Goal: Task Accomplishment & Management: Manage account settings

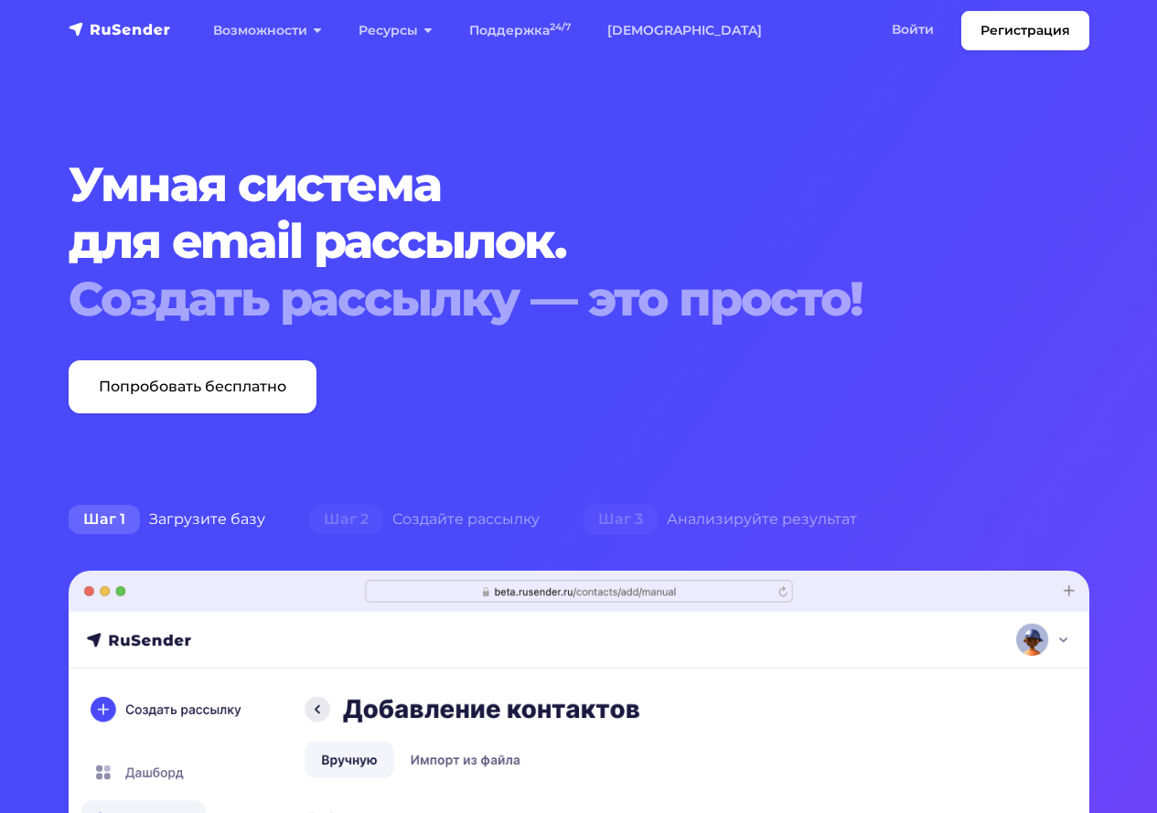
click at [897, 21] on link "Войти" at bounding box center [913, 30] width 79 height 38
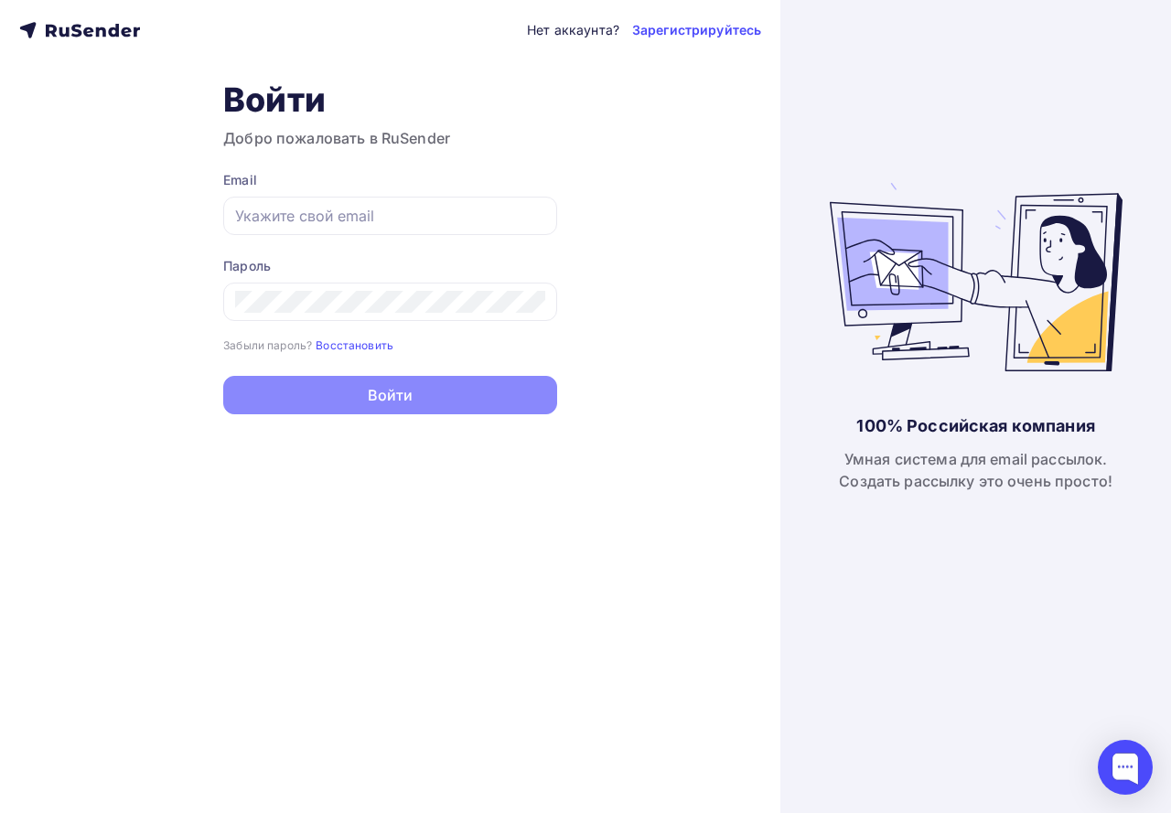
type input "[EMAIL_ADDRESS][DOMAIN_NAME]"
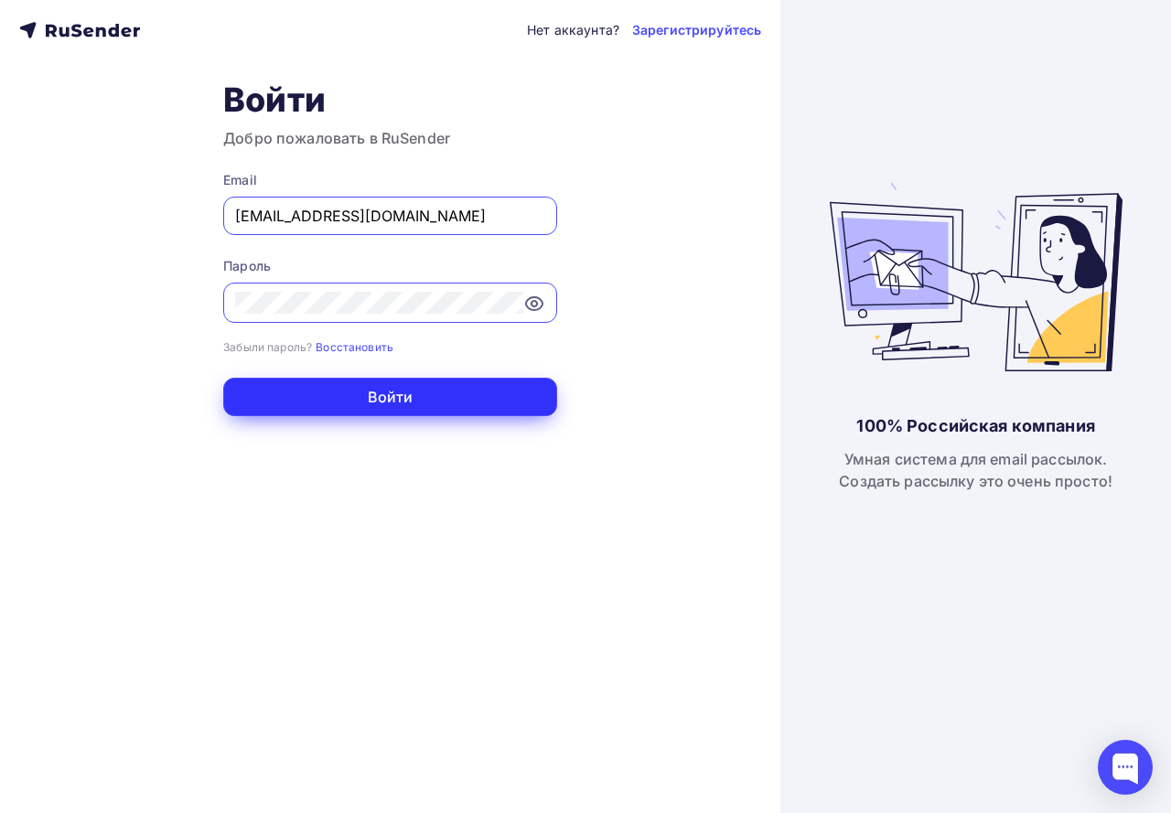
click at [224, 409] on button "Войти" at bounding box center [390, 397] width 334 height 38
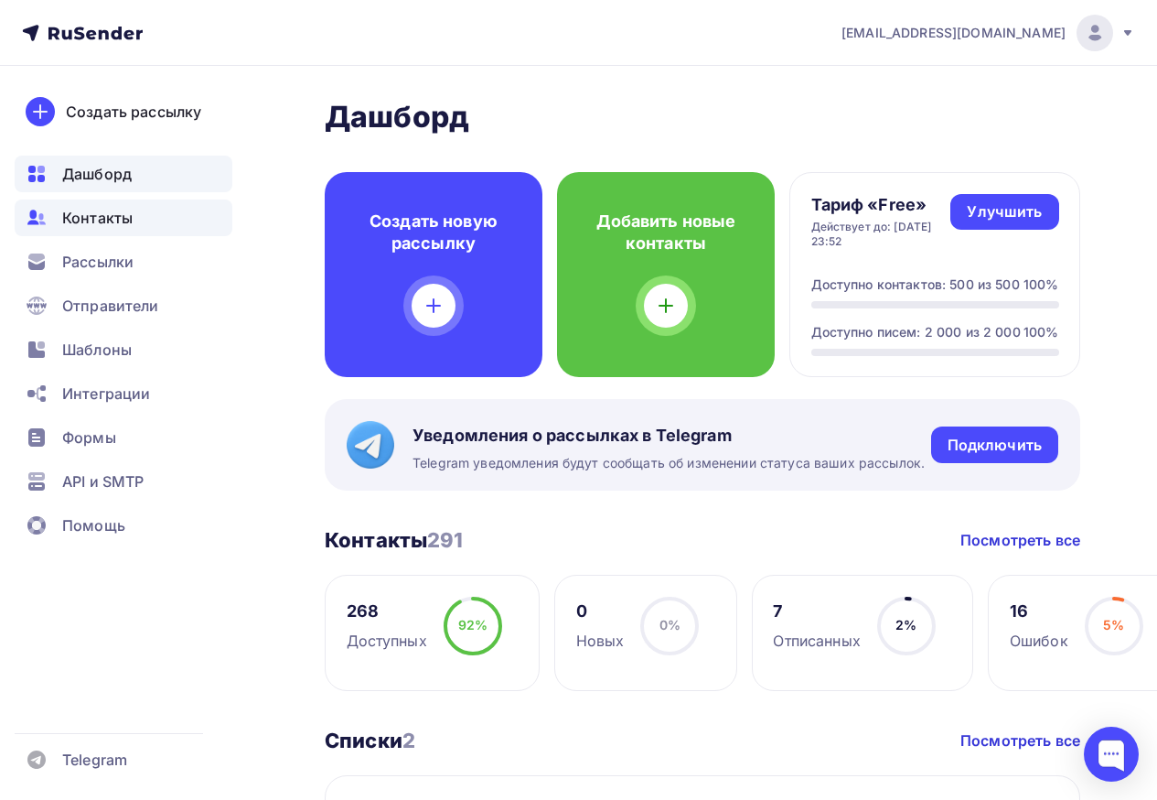
click at [110, 211] on span "Контакты" at bounding box center [97, 218] width 70 height 22
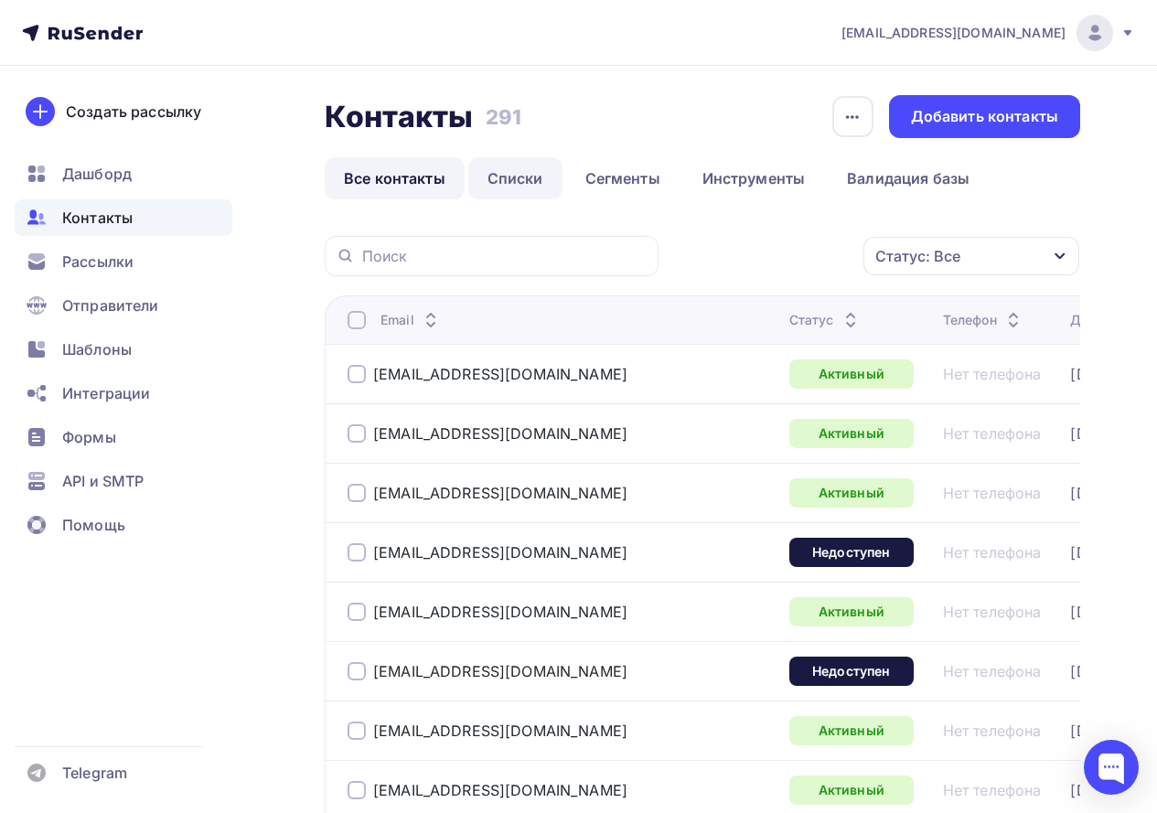
click at [503, 181] on link "Списки" at bounding box center [515, 178] width 94 height 42
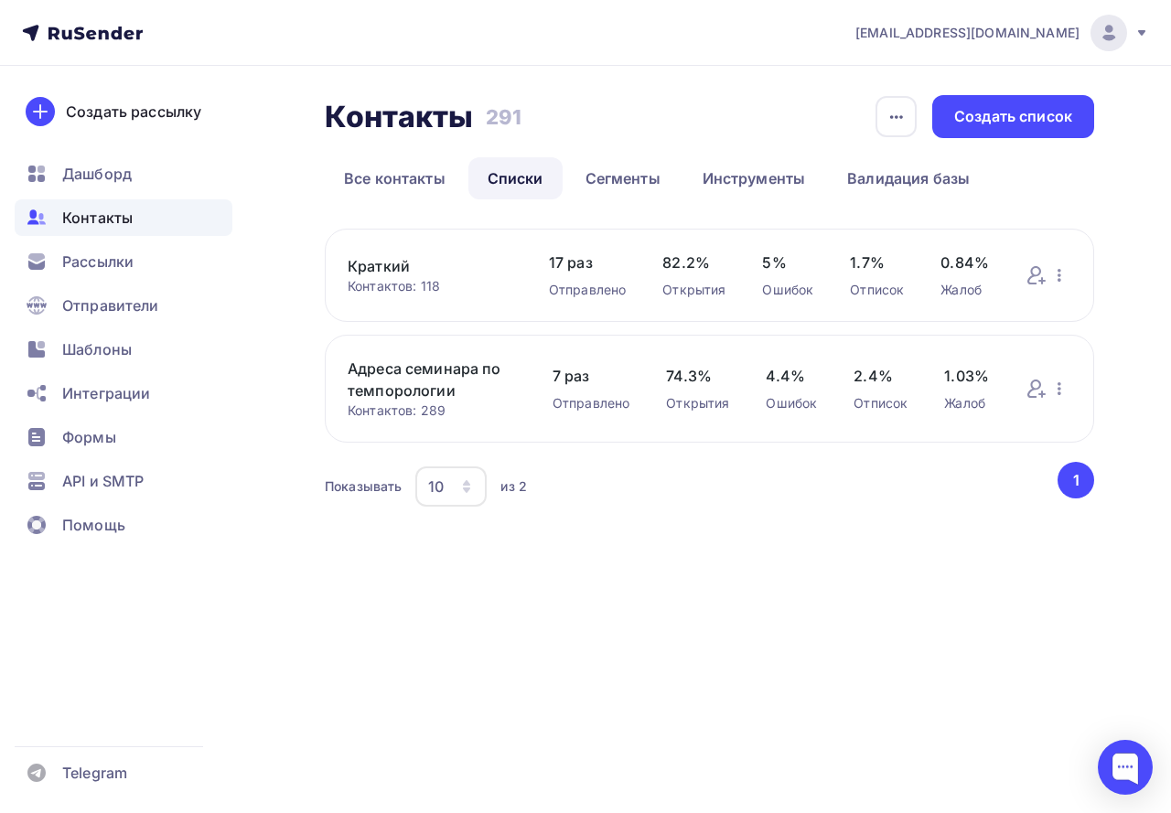
click at [372, 266] on link "Краткий" at bounding box center [430, 266] width 165 height 22
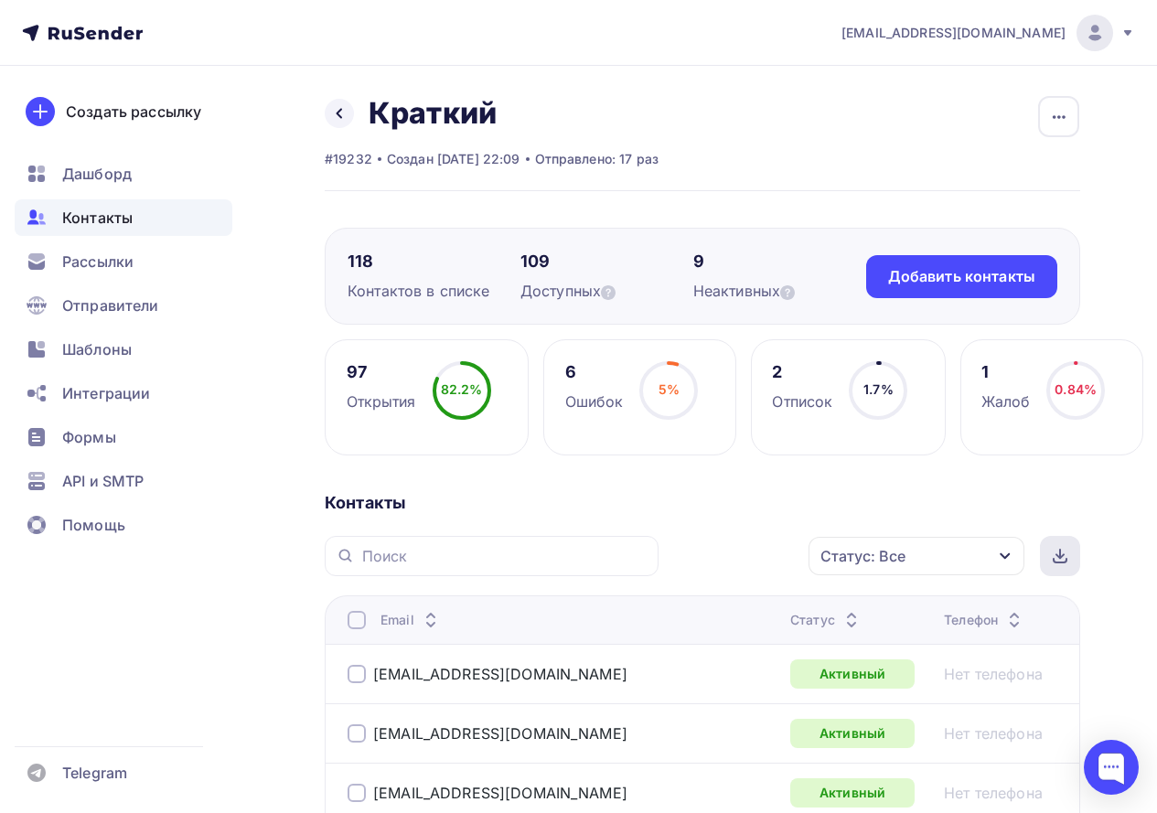
click at [1052, 549] on div at bounding box center [1060, 556] width 40 height 40
